Goal: Find specific page/section: Find specific page/section

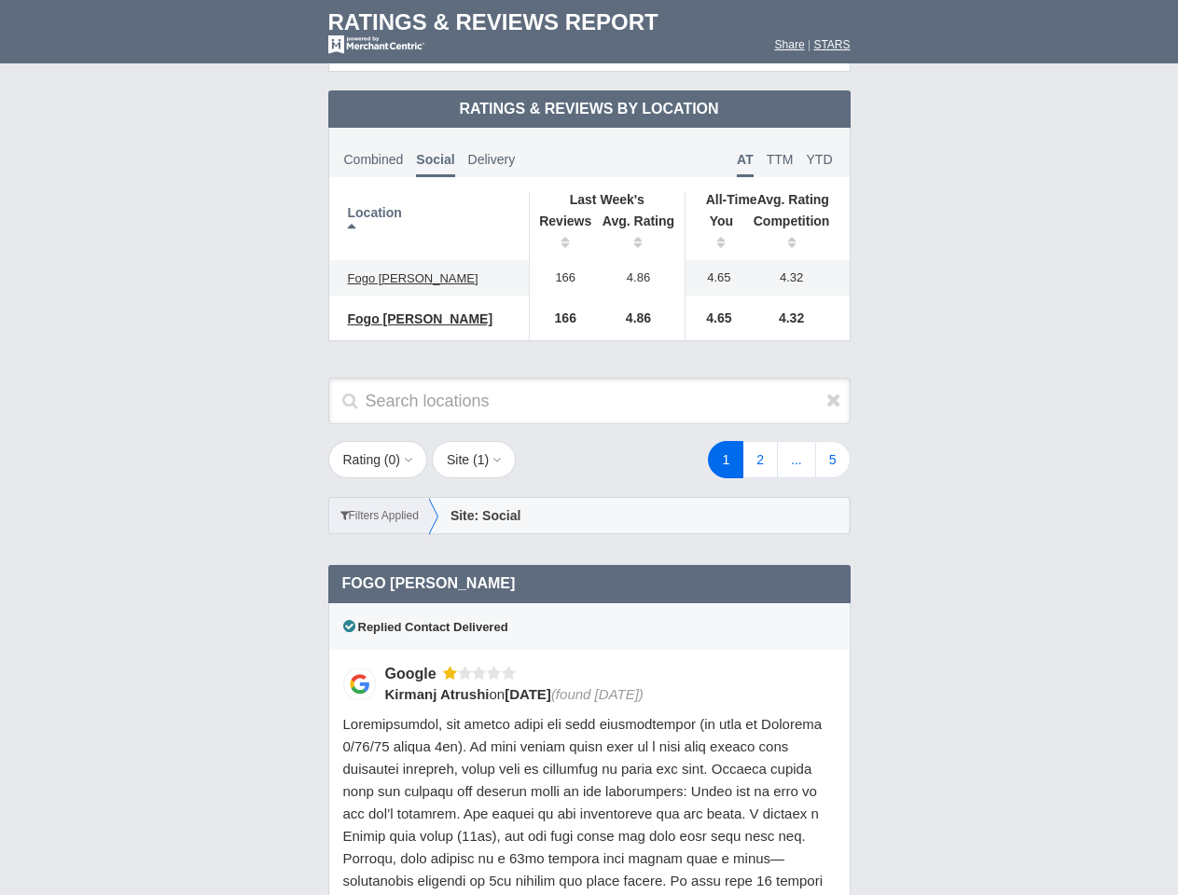
scroll to position [904, 0]
